Goal: Use online tool/utility: Utilize a website feature to perform a specific function

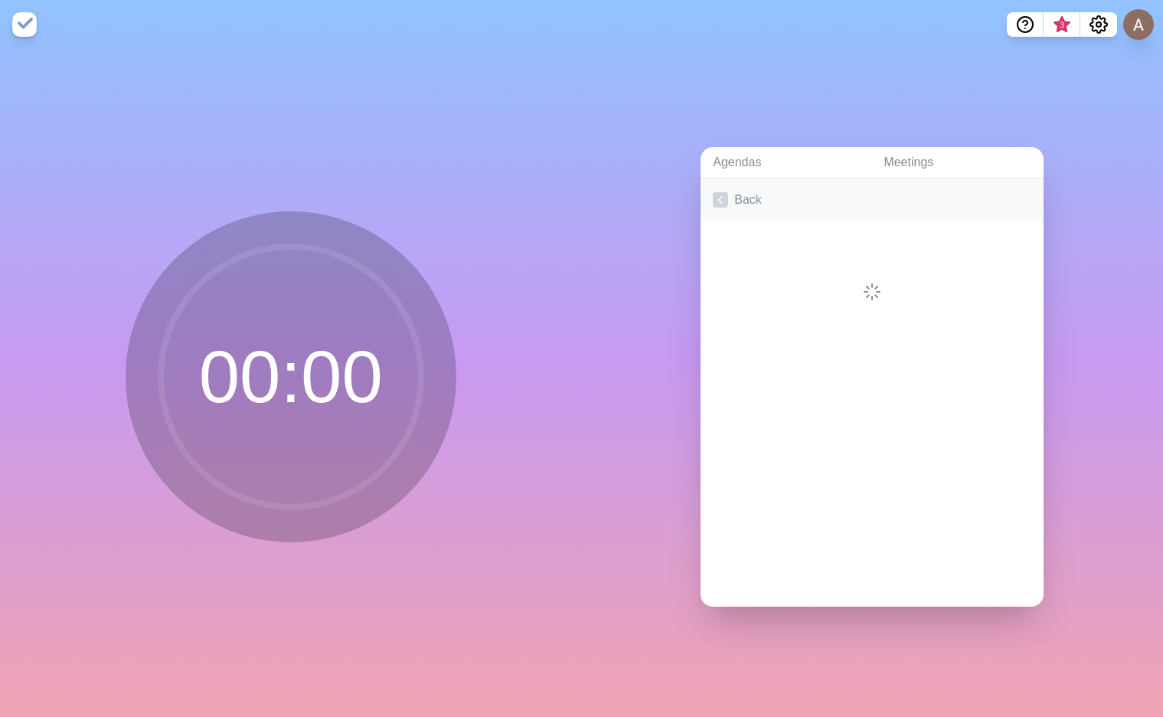
click at [735, 194] on link "Back" at bounding box center [872, 199] width 343 height 43
click at [717, 235] on polyline at bounding box center [720, 237] width 7 height 4
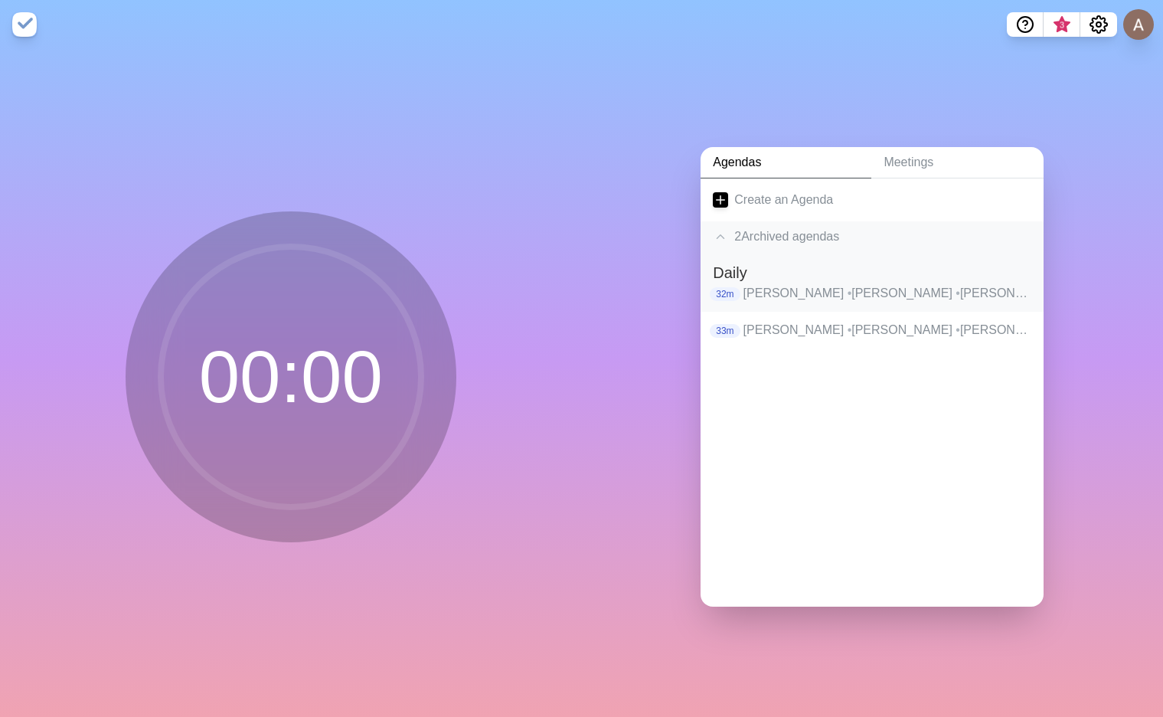
click at [770, 284] on p "[PERSON_NAME] • [PERSON_NAME] [PERSON_NAME] • [PERSON_NAME] • [PERSON_NAME] • […" at bounding box center [887, 293] width 289 height 18
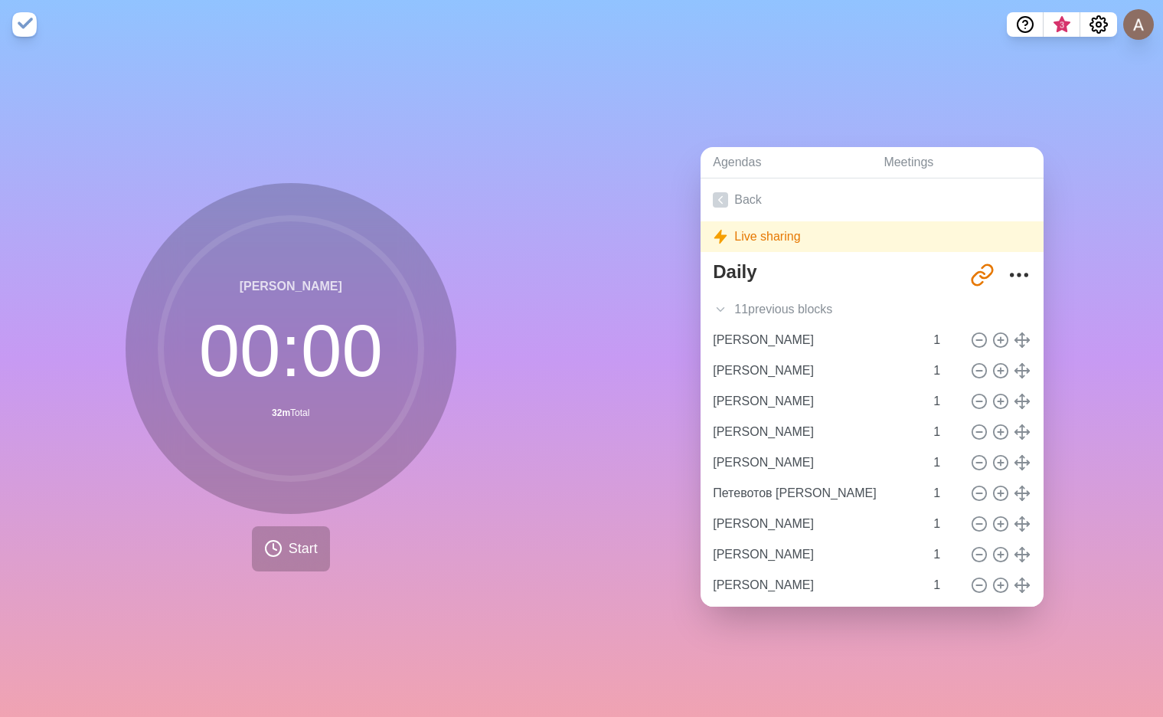
click at [1086, 11] on nav "3" at bounding box center [581, 24] width 1163 height 49
click at [1097, 27] on circle "Settings" at bounding box center [1098, 24] width 5 height 5
click at [1047, 54] on p "Preferences" at bounding box center [1048, 58] width 66 height 18
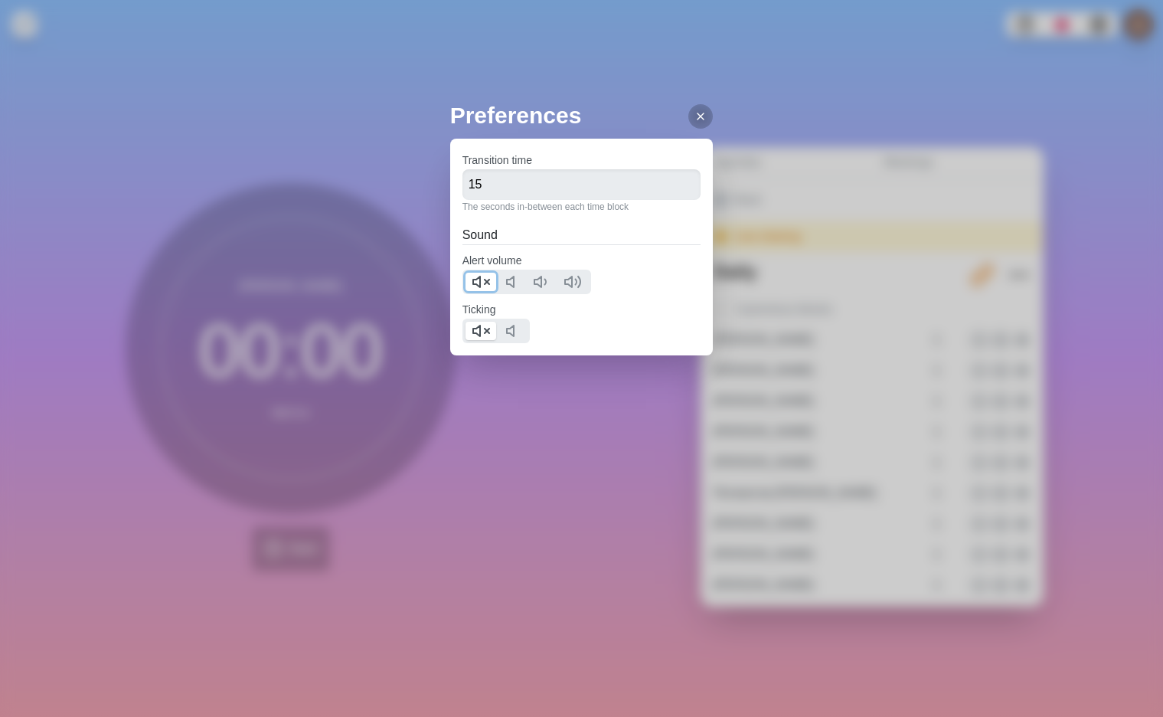
click at [475, 277] on icon at bounding box center [481, 282] width 18 height 18
click at [476, 336] on icon at bounding box center [481, 331] width 18 height 18
click at [695, 119] on div at bounding box center [700, 116] width 24 height 24
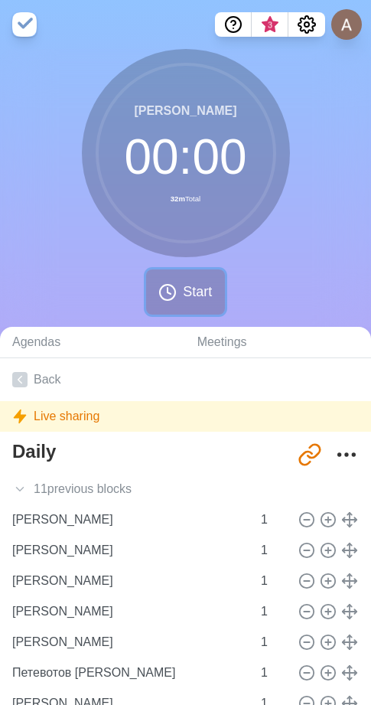
click at [173, 299] on icon at bounding box center [167, 292] width 18 height 18
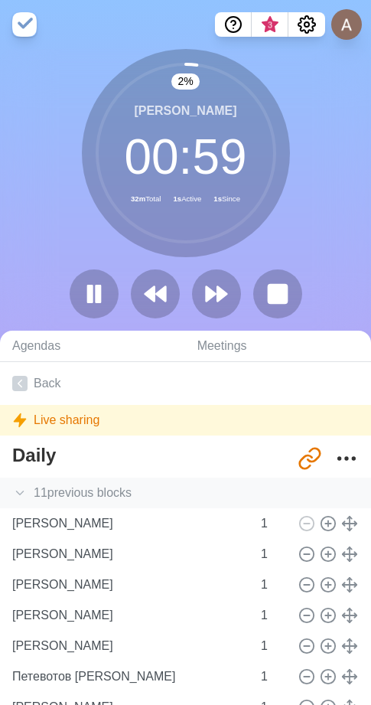
click at [20, 490] on icon at bounding box center [19, 492] width 15 height 15
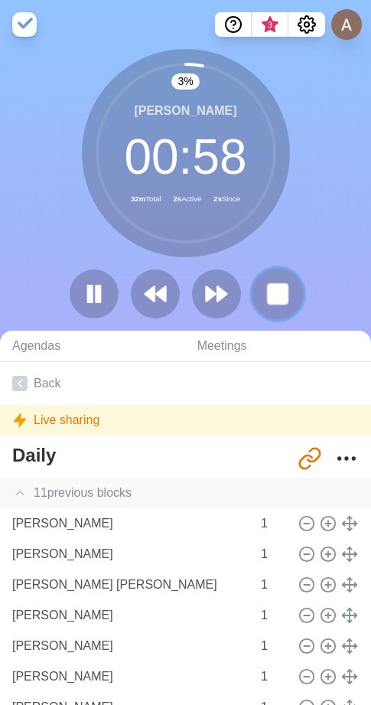
click at [276, 305] on icon at bounding box center [278, 294] width 26 height 26
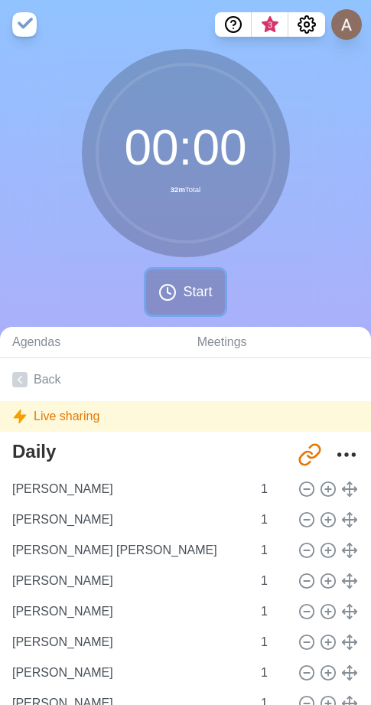
click at [198, 285] on span "Start" at bounding box center [197, 292] width 29 height 21
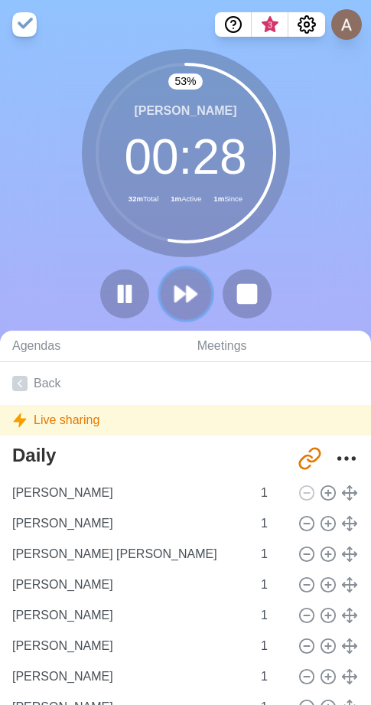
click at [202, 286] on button at bounding box center [185, 293] width 51 height 51
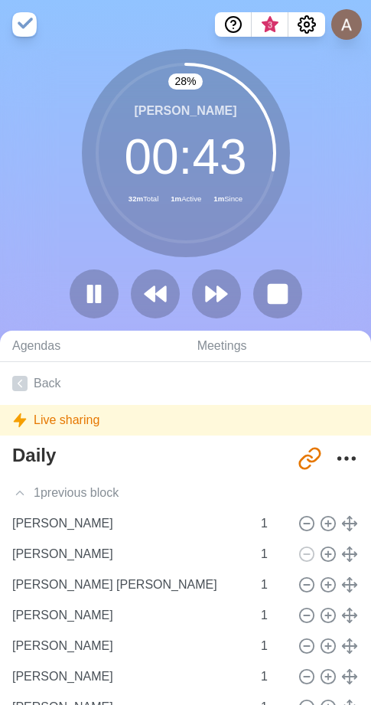
click at [102, 257] on div "28 % [PERSON_NAME] 00 : 43 32m Total 1m Active 1m Since" at bounding box center [185, 190] width 371 height 282
click at [210, 296] on polygon at bounding box center [211, 293] width 10 height 15
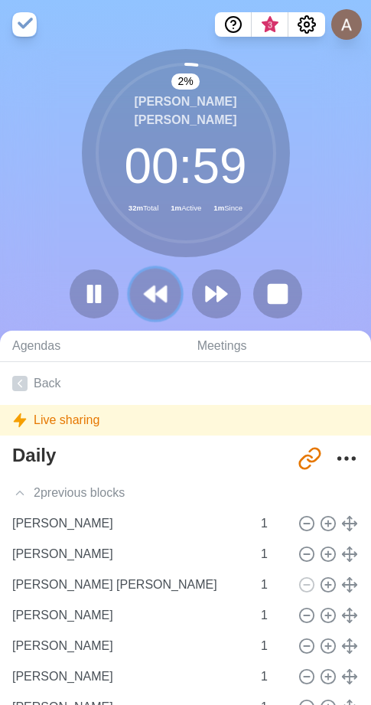
click at [158, 292] on polygon at bounding box center [161, 293] width 10 height 15
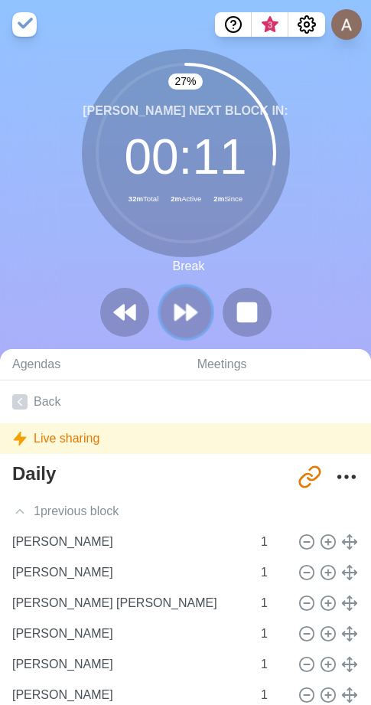
click at [188, 306] on polygon at bounding box center [192, 312] width 10 height 15
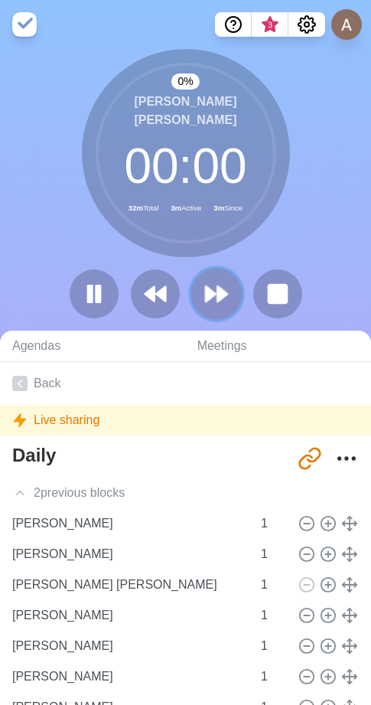
click at [219, 292] on polygon at bounding box center [222, 293] width 10 height 15
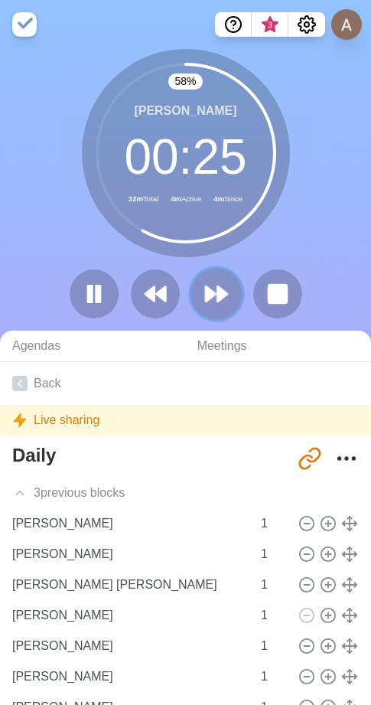
click at [227, 273] on button at bounding box center [216, 293] width 51 height 51
click at [207, 280] on button at bounding box center [216, 293] width 51 height 51
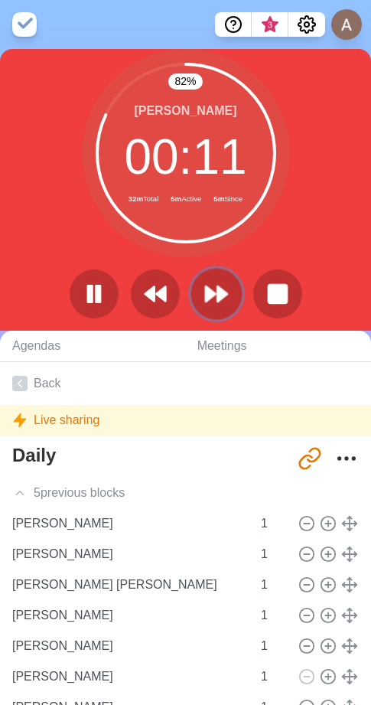
click at [211, 286] on icon at bounding box center [217, 294] width 26 height 26
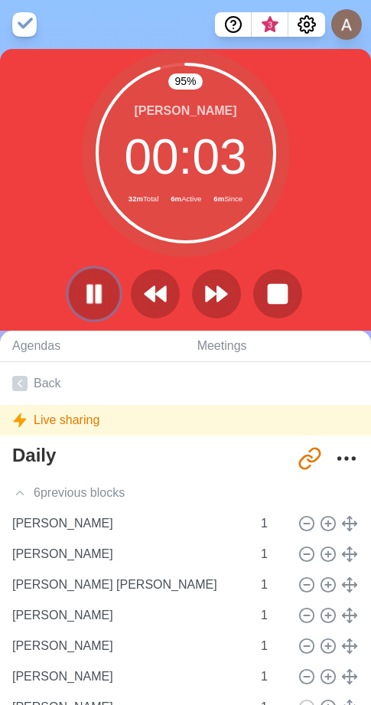
click at [88, 281] on icon at bounding box center [94, 294] width 26 height 26
click at [106, 288] on icon at bounding box center [94, 294] width 26 height 26
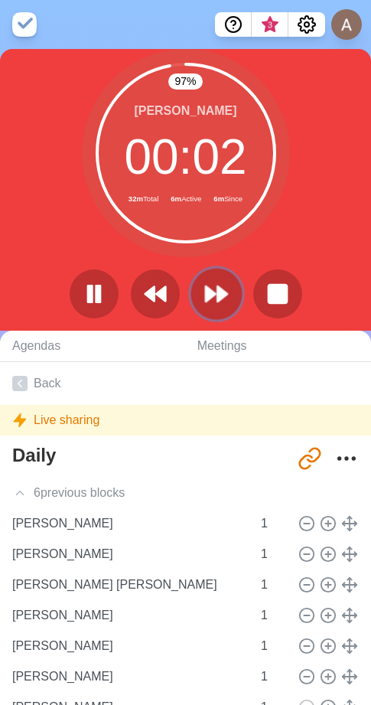
click at [211, 290] on polygon at bounding box center [211, 293] width 10 height 15
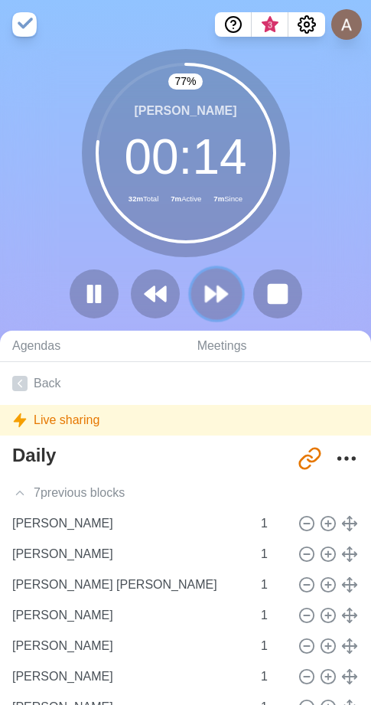
click at [230, 311] on button at bounding box center [216, 293] width 51 height 51
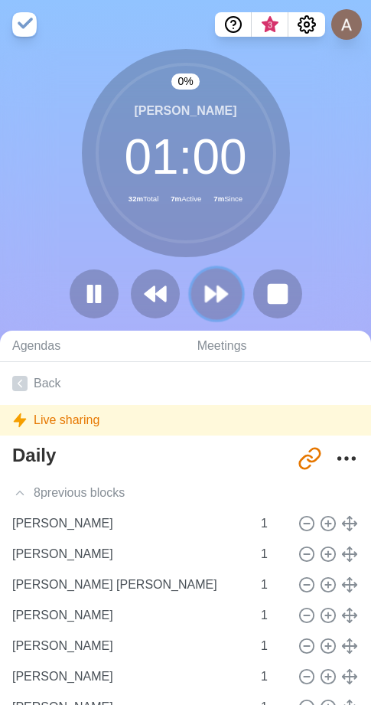
click at [230, 311] on button at bounding box center [216, 293] width 51 height 51
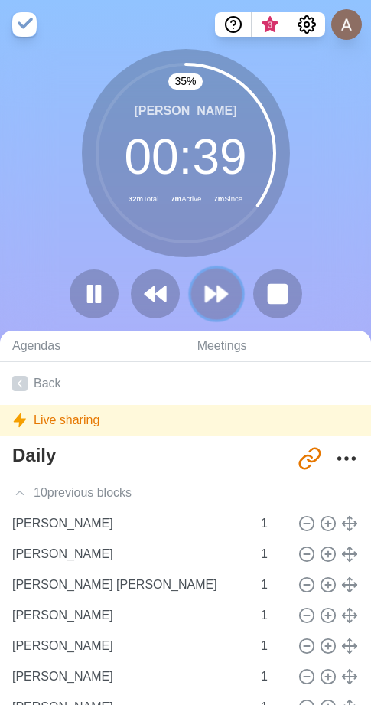
click at [231, 299] on button at bounding box center [216, 293] width 51 height 51
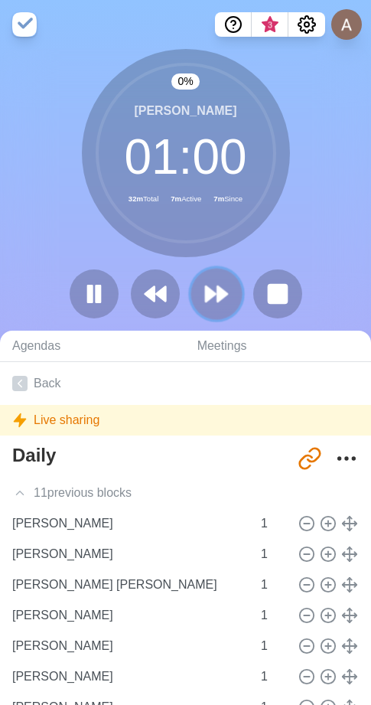
click at [231, 299] on button at bounding box center [216, 293] width 51 height 51
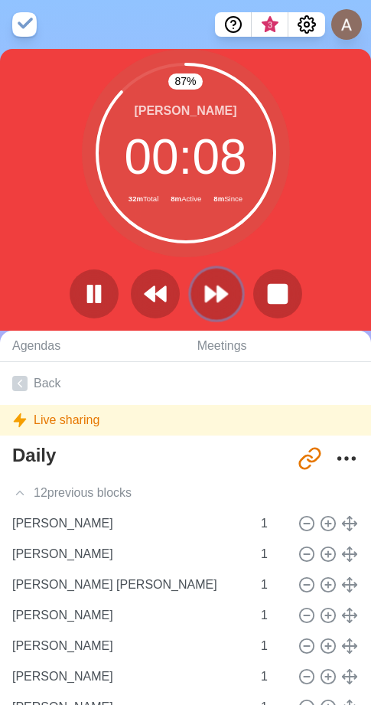
click at [222, 297] on polygon at bounding box center [222, 293] width 10 height 15
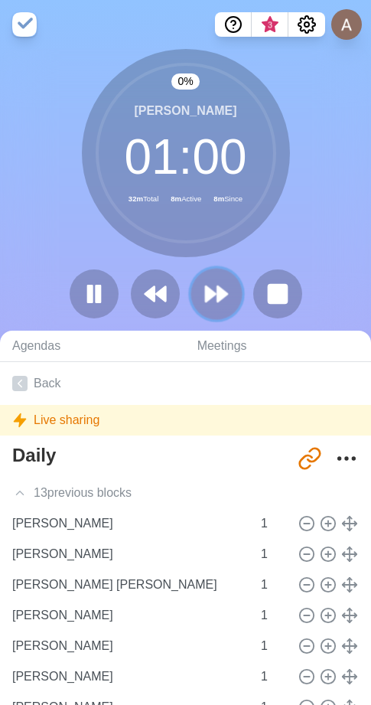
click at [222, 297] on polygon at bounding box center [222, 293] width 10 height 15
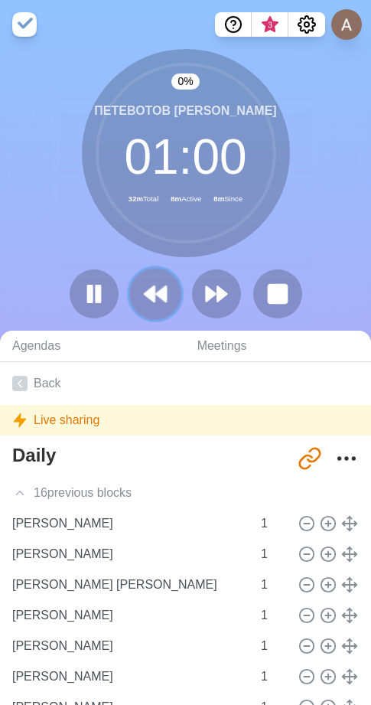
click at [158, 299] on icon at bounding box center [155, 294] width 26 height 26
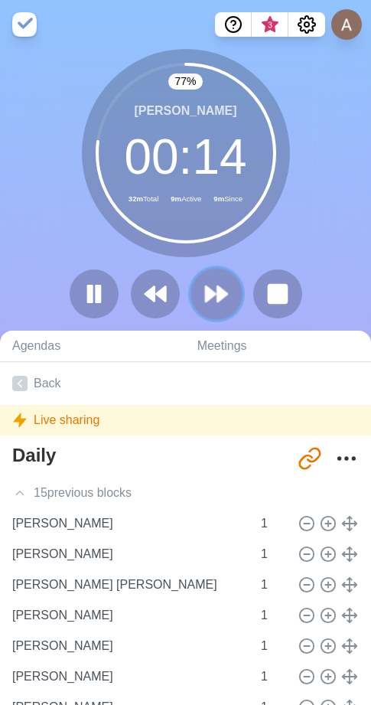
click at [236, 297] on button at bounding box center [216, 293] width 51 height 51
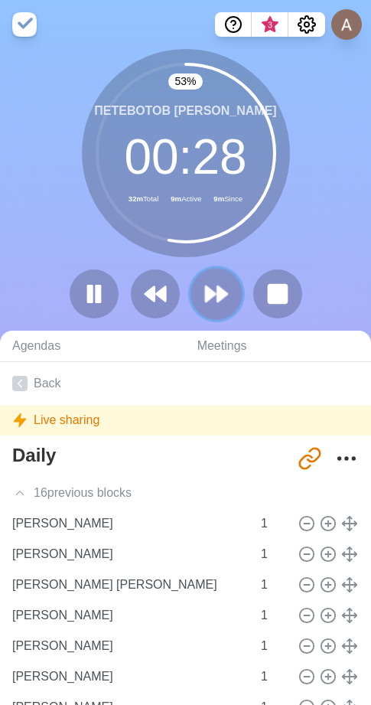
click at [232, 301] on button at bounding box center [216, 293] width 51 height 51
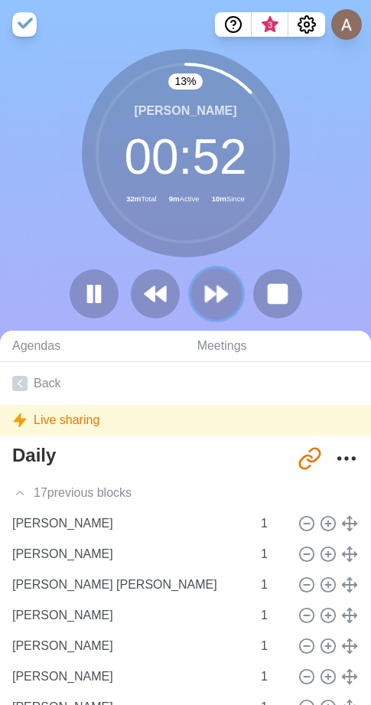
click at [232, 301] on button at bounding box center [216, 293] width 51 height 51
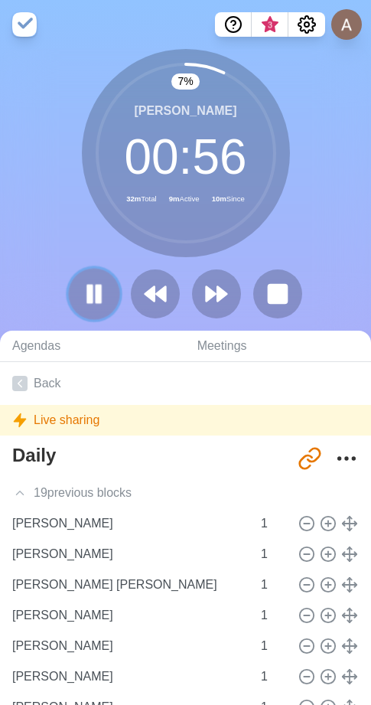
click at [93, 305] on icon at bounding box center [94, 294] width 26 height 26
click at [93, 305] on icon at bounding box center [94, 294] width 24 height 24
click at [100, 293] on rect at bounding box center [98, 294] width 5 height 17
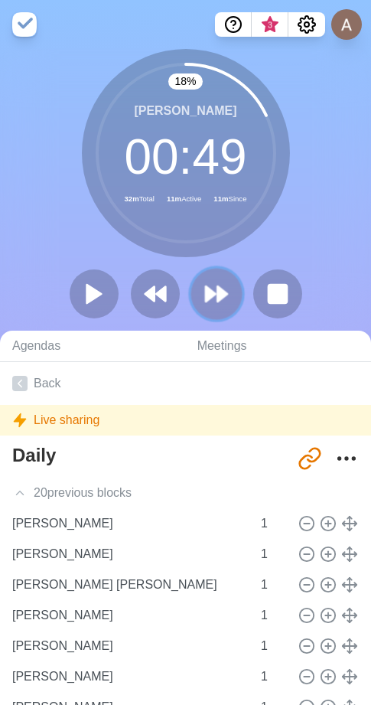
click at [204, 286] on icon at bounding box center [217, 294] width 26 height 26
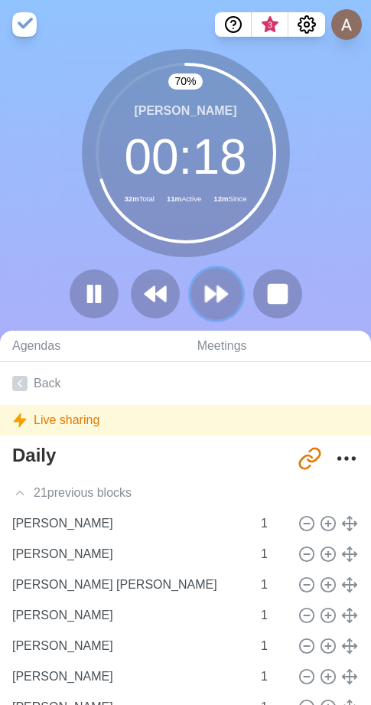
click at [226, 289] on icon at bounding box center [217, 294] width 26 height 26
click at [230, 290] on button at bounding box center [216, 293] width 51 height 51
click at [211, 283] on icon at bounding box center [217, 294] width 26 height 26
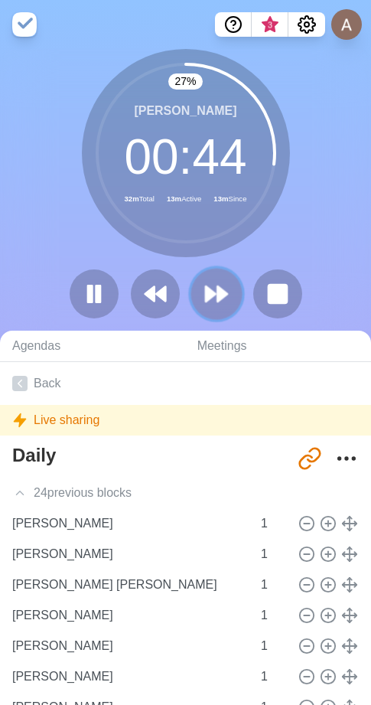
click at [222, 283] on icon at bounding box center [217, 294] width 26 height 26
click at [214, 286] on icon at bounding box center [217, 294] width 26 height 26
click at [216, 284] on icon at bounding box center [217, 294] width 26 height 26
